Goal: Information Seeking & Learning: Learn about a topic

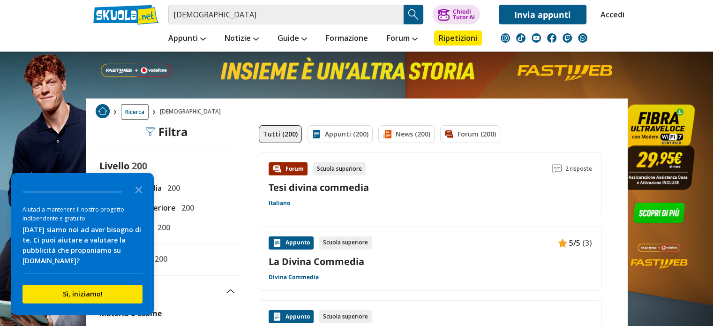
click at [137, 189] on icon "Close the survey" at bounding box center [138, 188] width 19 height 19
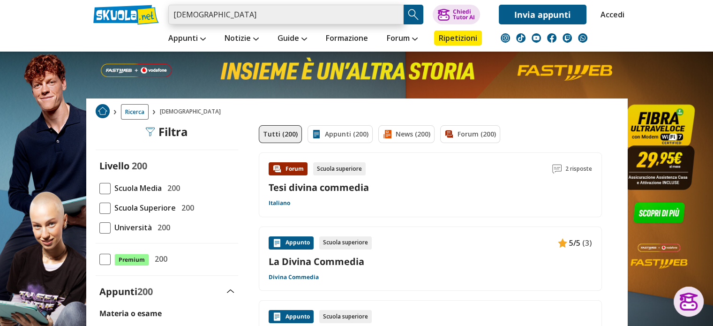
drag, startPoint x: 246, startPoint y: 22, endPoint x: 174, endPoint y: 19, distance: 72.2
click at [174, 19] on input "divina commedia" at bounding box center [285, 15] width 235 height 20
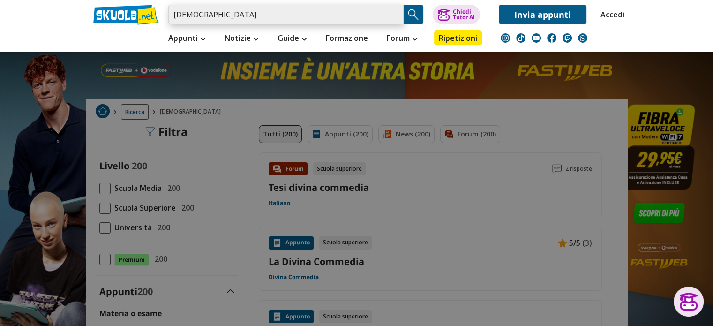
type input "p"
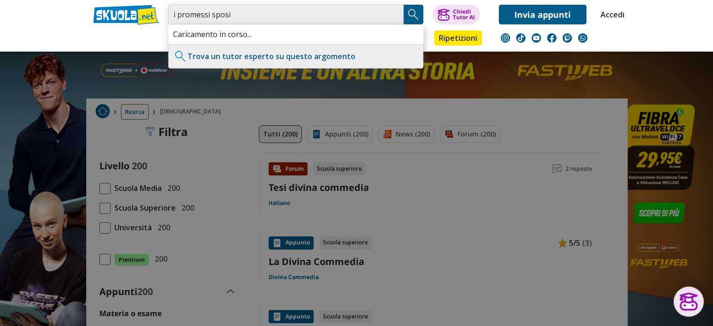
type input "i promessi sposi"
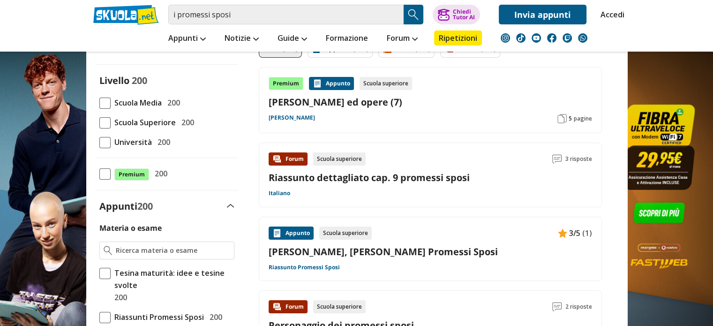
scroll to position [47, 0]
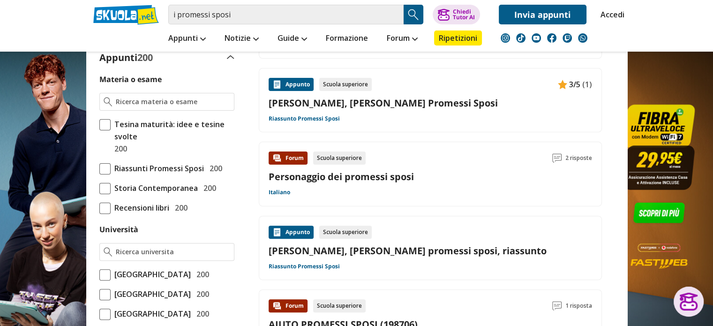
scroll to position [234, 0]
click at [150, 93] on div at bounding box center [166, 101] width 135 height 18
click at [150, 101] on input "Materia o esame" at bounding box center [173, 101] width 114 height 9
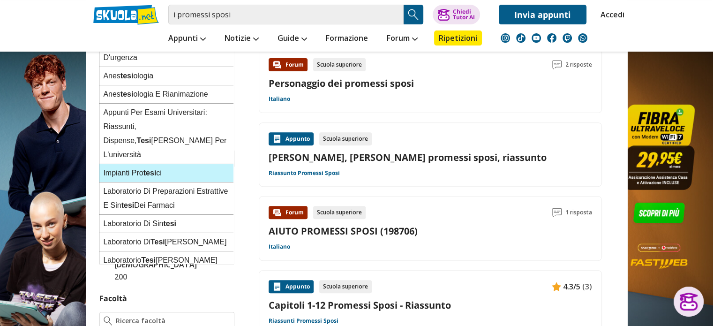
scroll to position [328, 0]
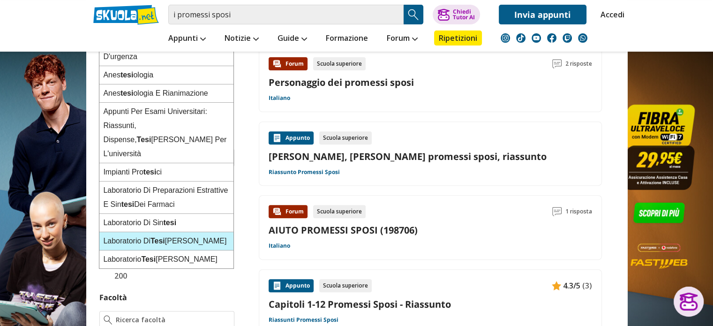
click at [176, 232] on div "Laboratorio Di Tesi Di Laurea" at bounding box center [166, 241] width 134 height 18
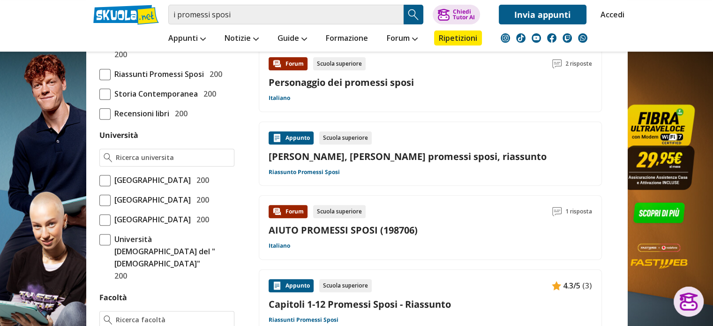
type input "Laboratorio Di Tesi Di Laurea"
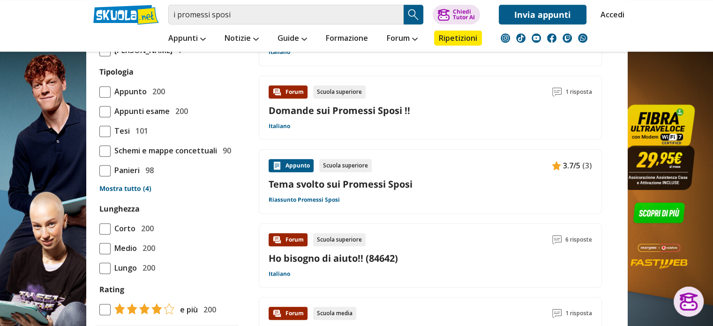
scroll to position [890, 0]
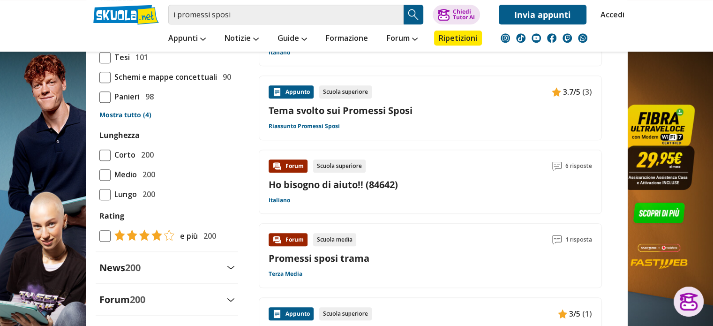
click at [110, 103] on span at bounding box center [104, 96] width 11 height 11
click at [99, 97] on input "Panieri 98" at bounding box center [99, 97] width 0 height 0
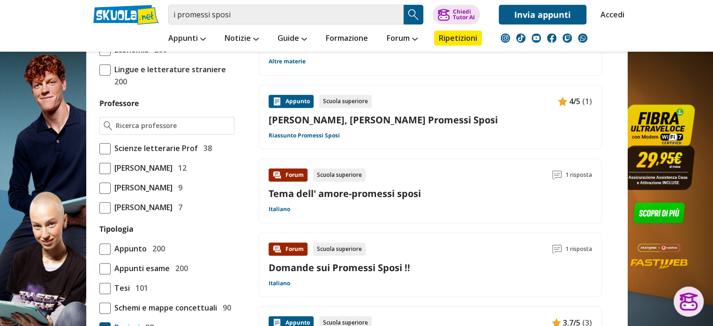
scroll to position [750, 0]
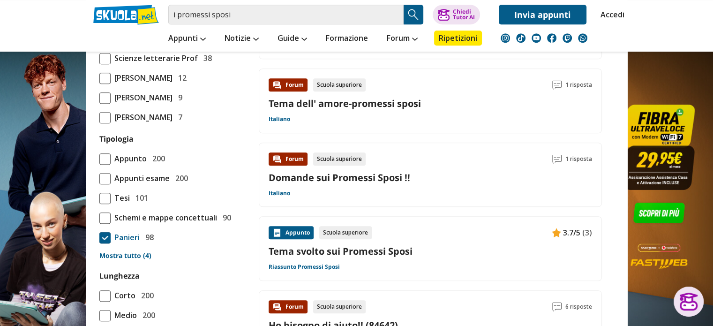
click at [105, 243] on span at bounding box center [104, 237] width 11 height 11
click at [99, 237] on input "Panieri 98" at bounding box center [99, 237] width 0 height 0
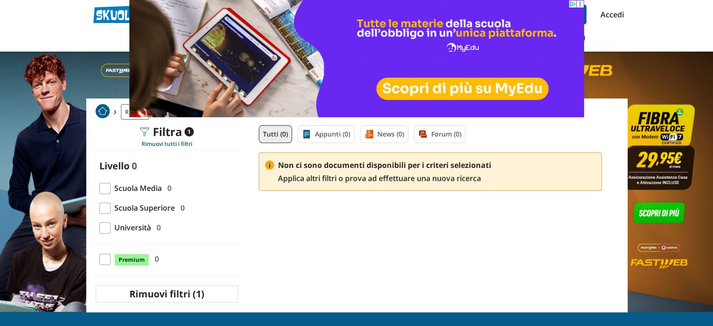
scroll to position [159, 0]
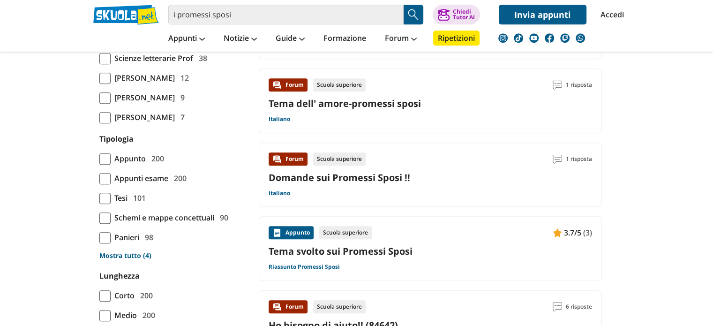
click at [104, 123] on span at bounding box center [104, 117] width 11 height 11
click at [99, 117] on input "[PERSON_NAME] 7" at bounding box center [99, 117] width 0 height 0
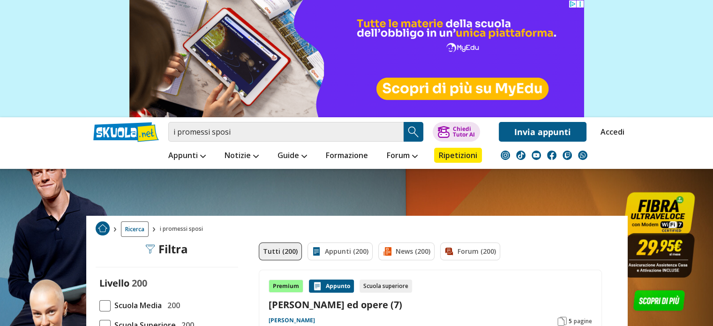
click at [405, 132] on button "Search Button" at bounding box center [413, 132] width 20 height 20
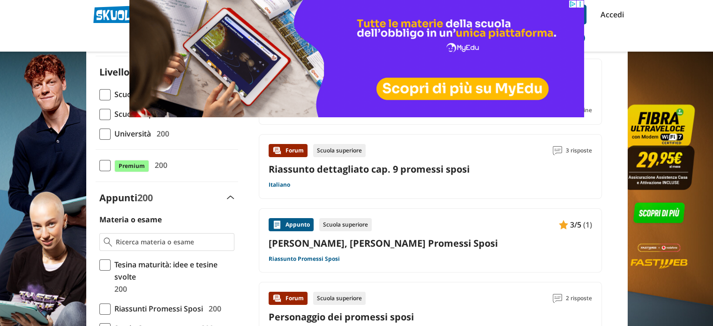
click at [107, 134] on span at bounding box center [104, 133] width 11 height 11
click at [99, 134] on input "Università 200" at bounding box center [99, 134] width 0 height 0
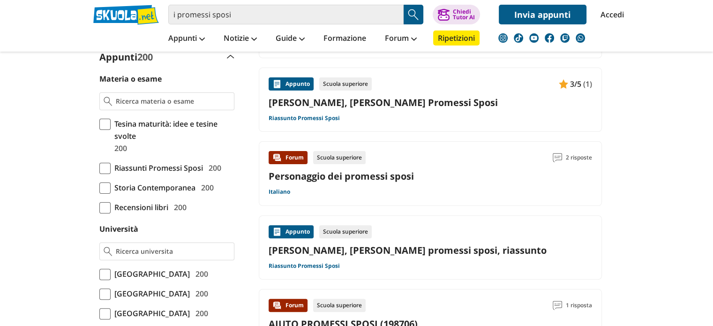
click at [107, 202] on span at bounding box center [104, 207] width 11 height 11
click at [99, 207] on input "Recensioni libri 200" at bounding box center [99, 207] width 0 height 0
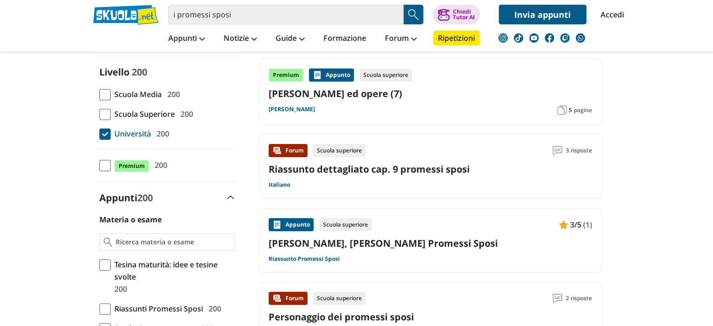
scroll to position [94, 0]
click at [101, 131] on span at bounding box center [104, 133] width 11 height 11
click at [99, 134] on input "Università 200" at bounding box center [99, 134] width 0 height 0
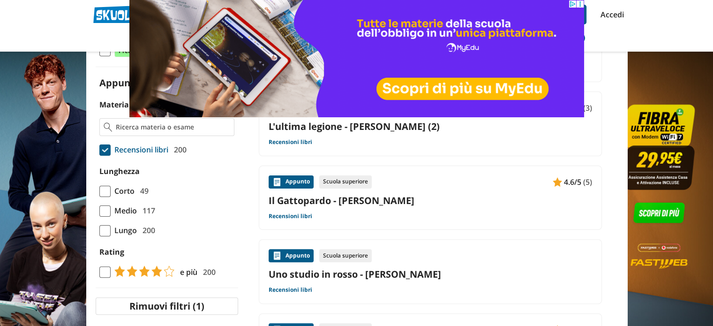
scroll to position [187, 0]
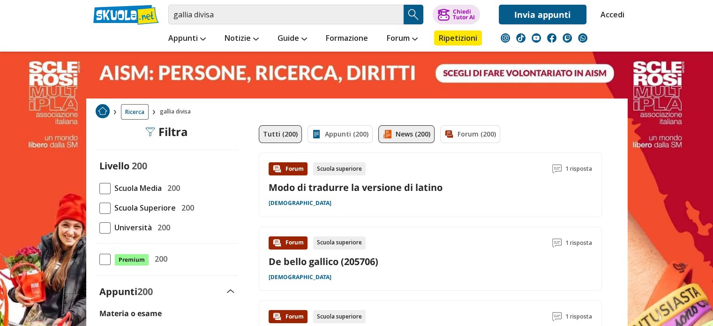
click at [412, 129] on link "News (200)" at bounding box center [406, 134] width 56 height 18
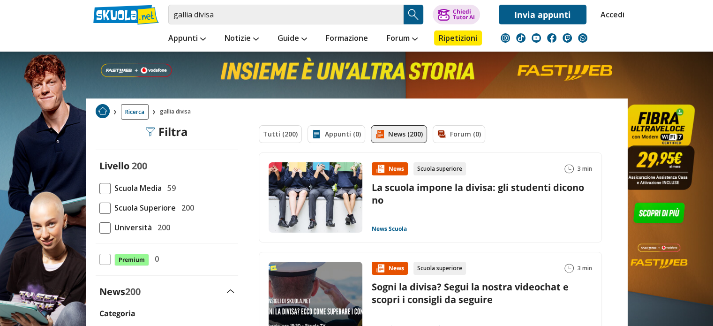
click at [487, 188] on link "La scuola impone la divisa: gli studenti dicono no" at bounding box center [478, 193] width 212 height 25
